Goal: Task Accomplishment & Management: Use online tool/utility

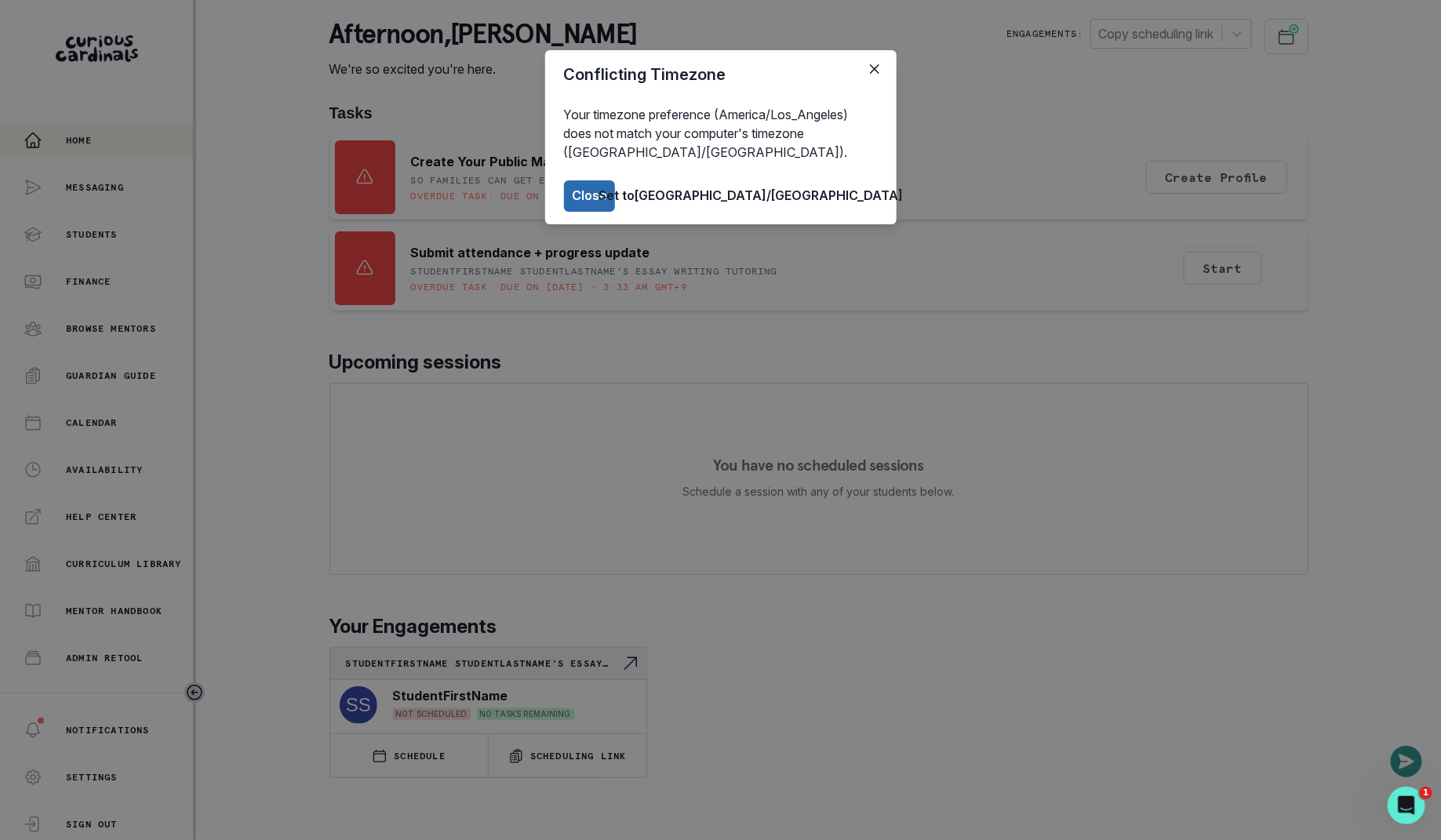
click at [616, 204] on button "Close" at bounding box center [590, 196] width 52 height 31
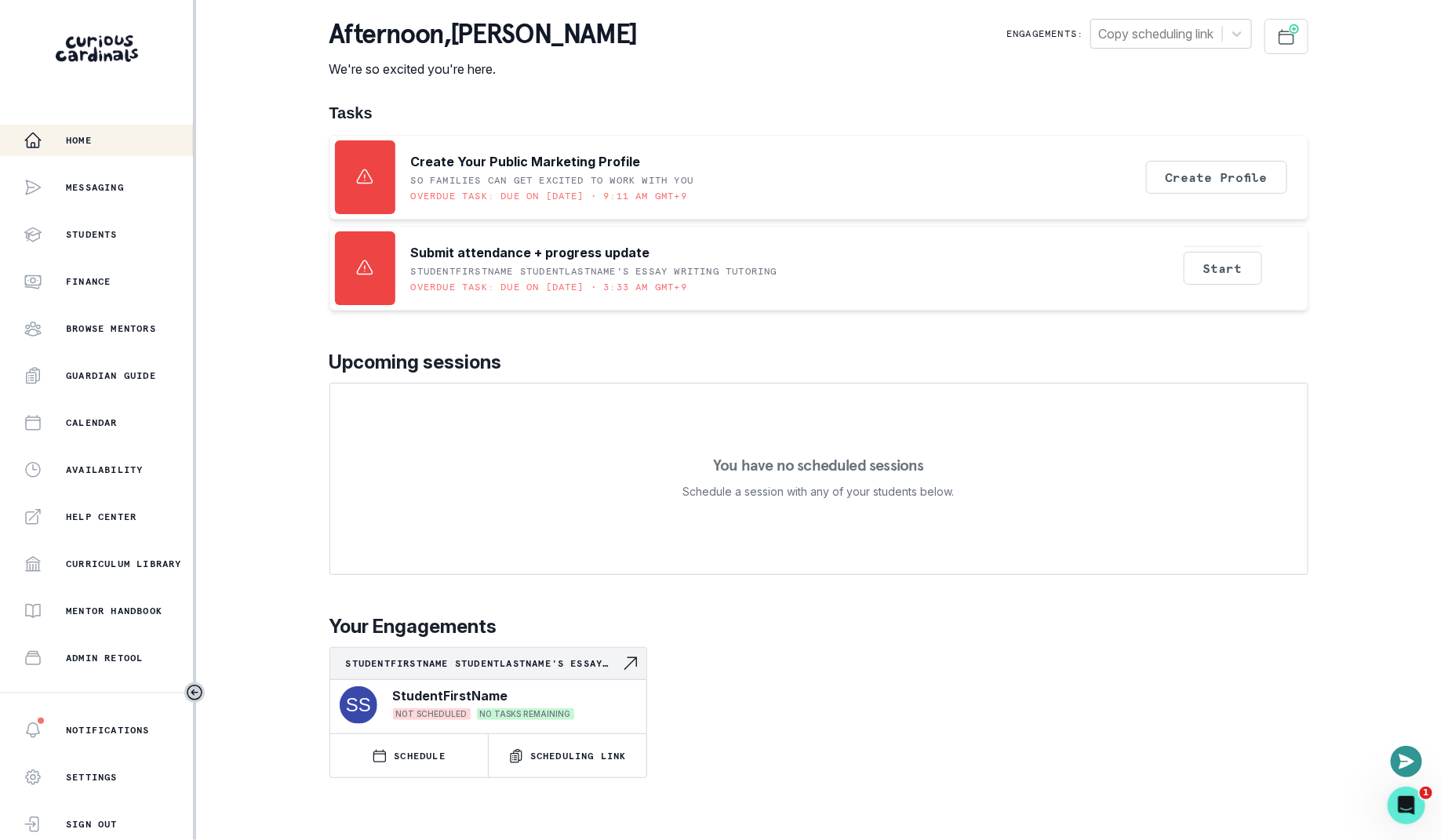
scroll to position [169, 0]
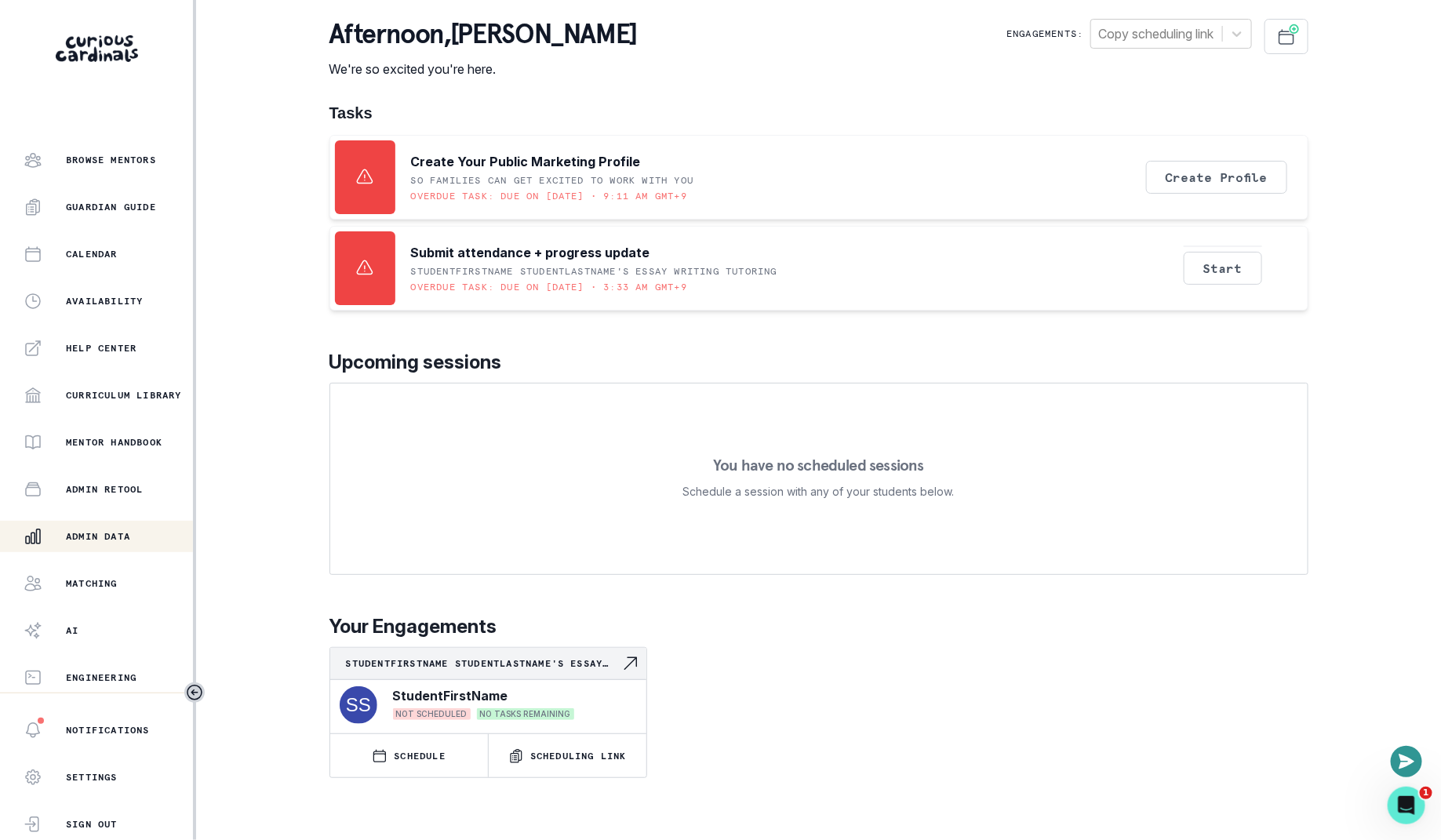
click at [122, 534] on p "Admin Data" at bounding box center [97, 536] width 65 height 12
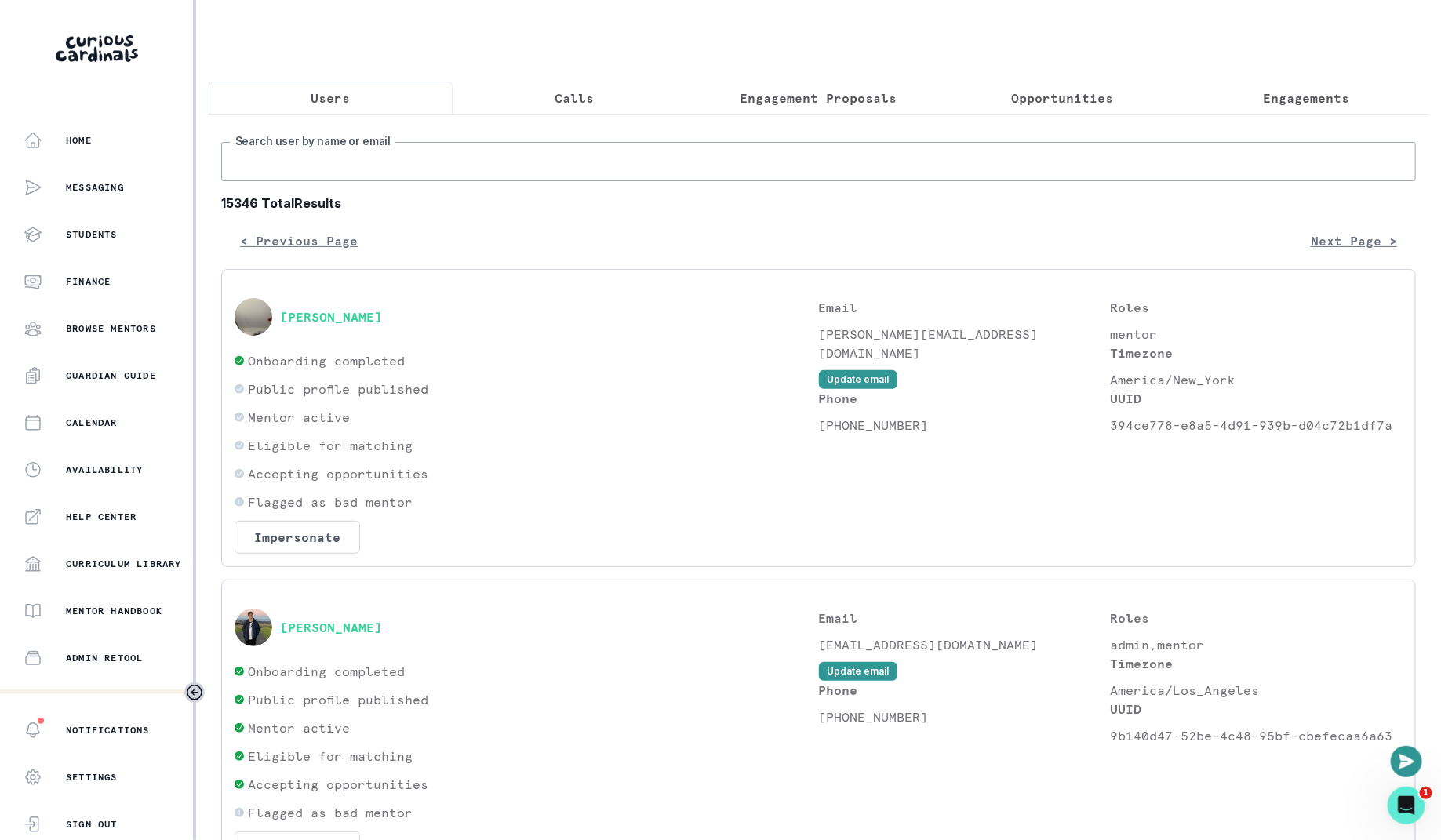
click at [680, 148] on input "Search user by name or email" at bounding box center [819, 161] width 1195 height 39
type input "d"
type input "[PERSON_NAME]"
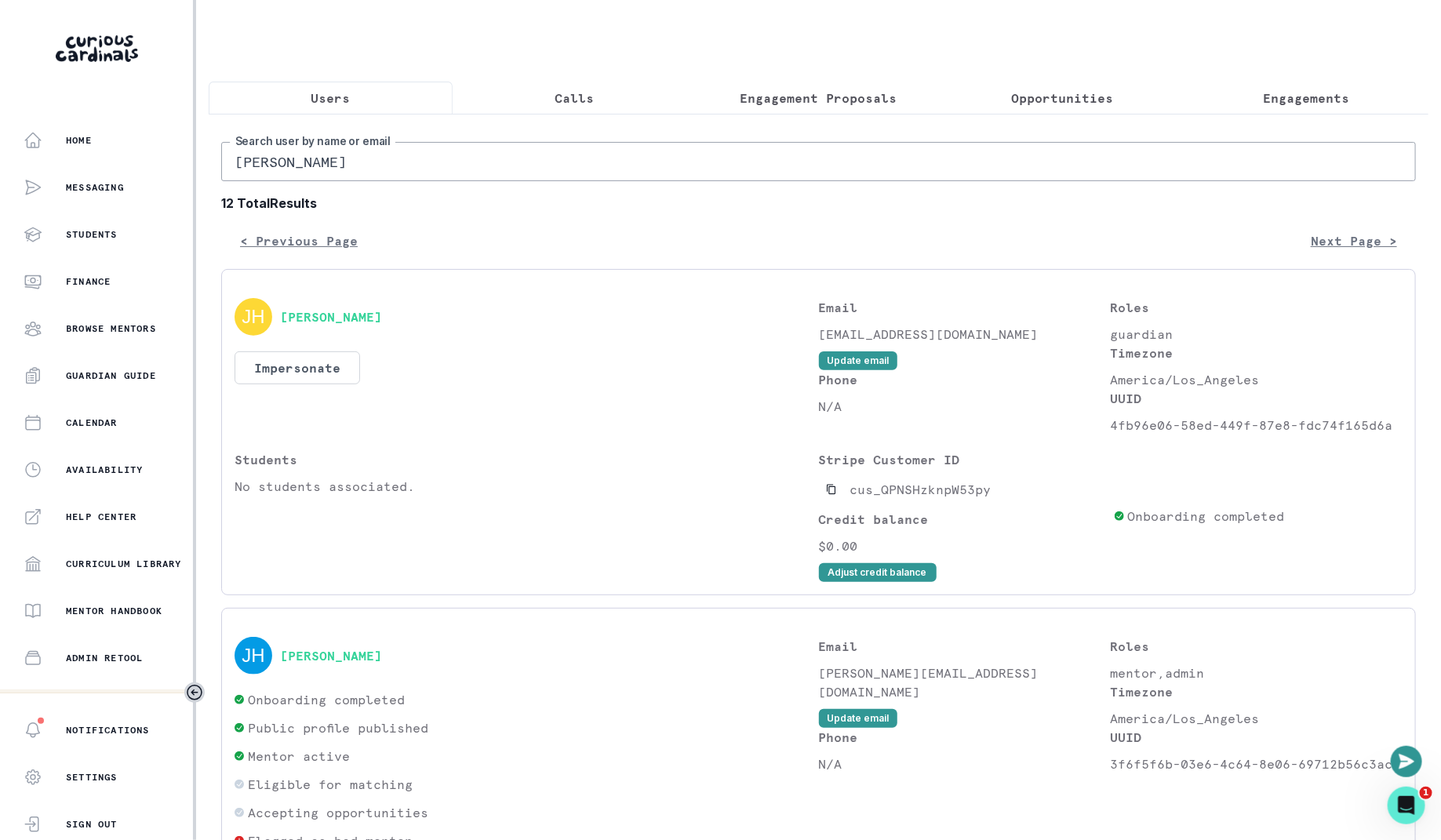
scroll to position [143, 0]
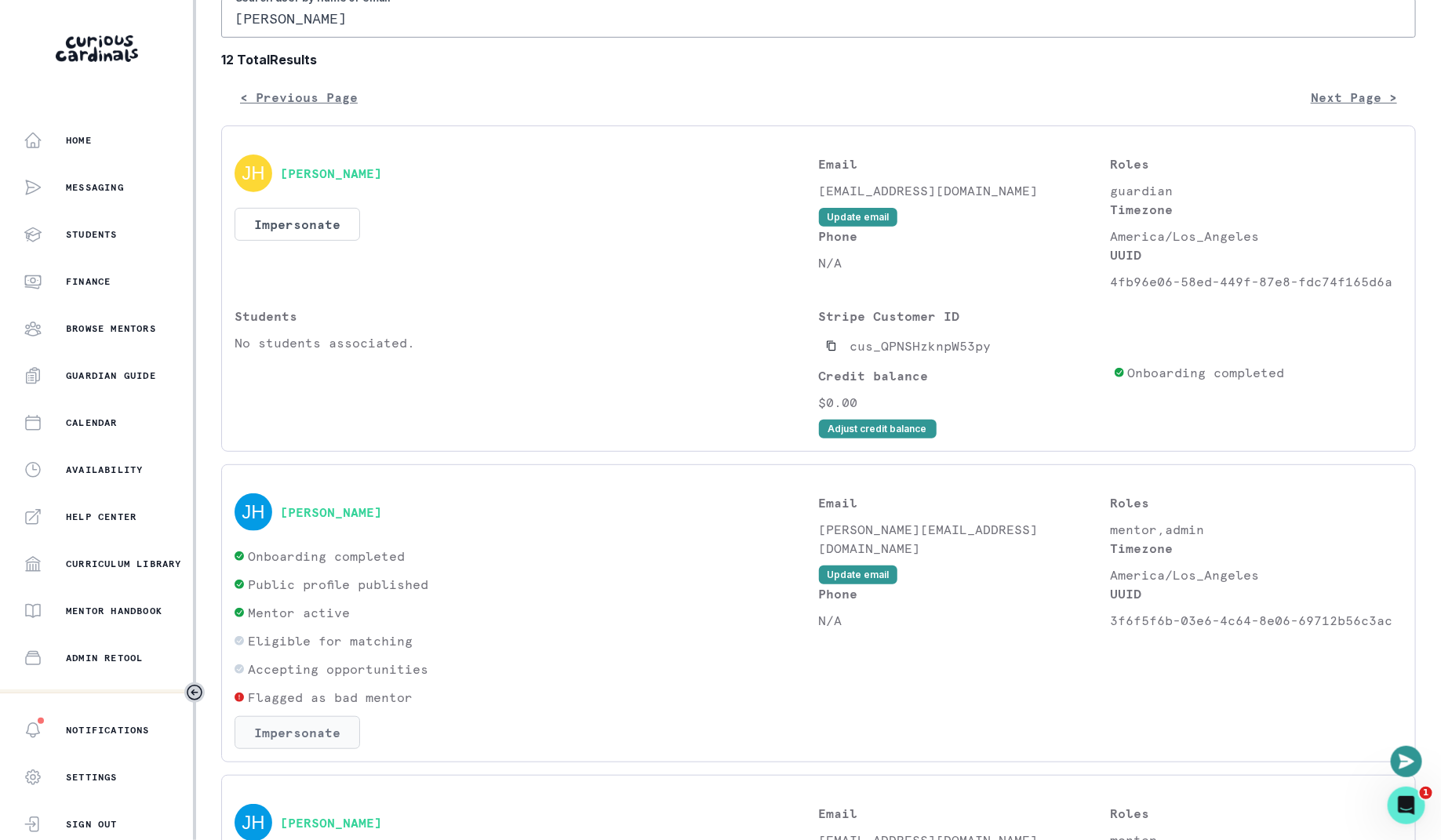
click at [305, 735] on button "Impersonate" at bounding box center [297, 733] width 125 height 33
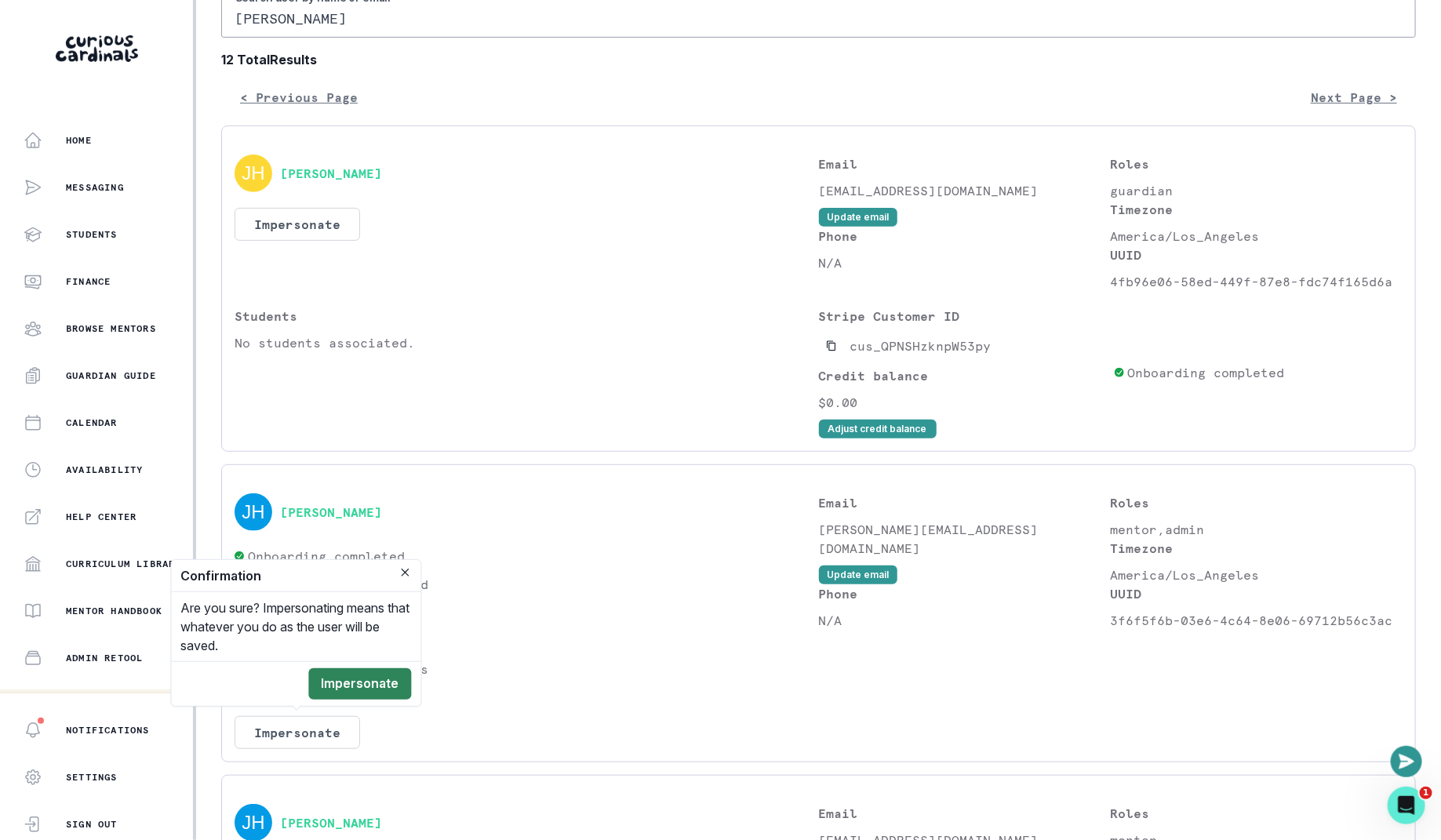
click at [358, 684] on button "Impersonate" at bounding box center [361, 684] width 103 height 31
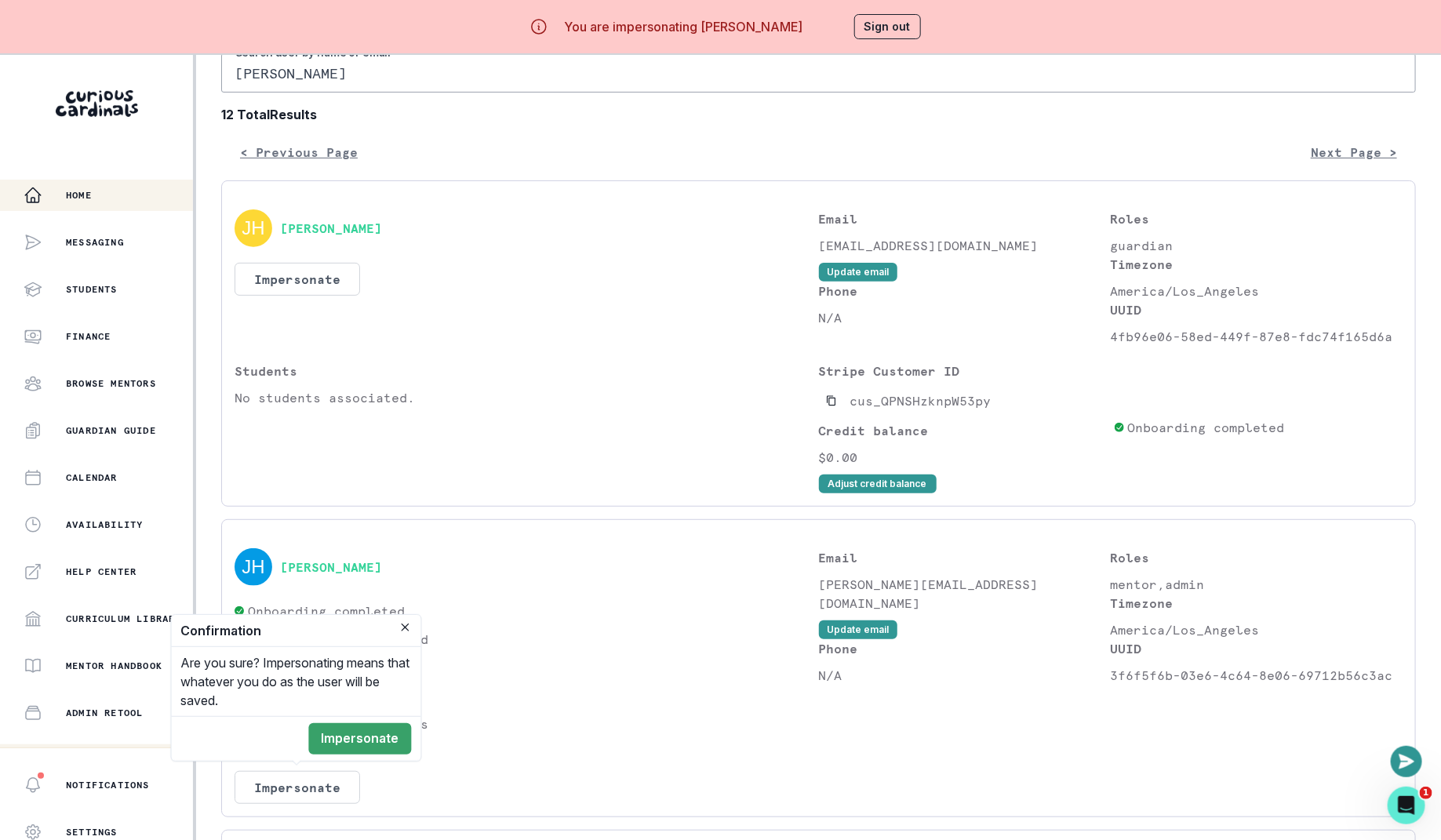
click at [90, 143] on aside "Home Messaging Students Finance Browse Mentors Guardian Guide Calendar Availabi…" at bounding box center [98, 475] width 196 height 840
